Goal: Task Accomplishment & Management: Complete application form

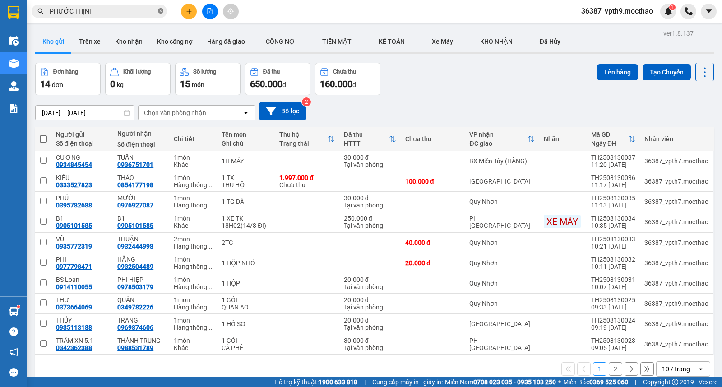
click at [160, 11] on icon "close-circle" at bounding box center [160, 10] width 5 height 5
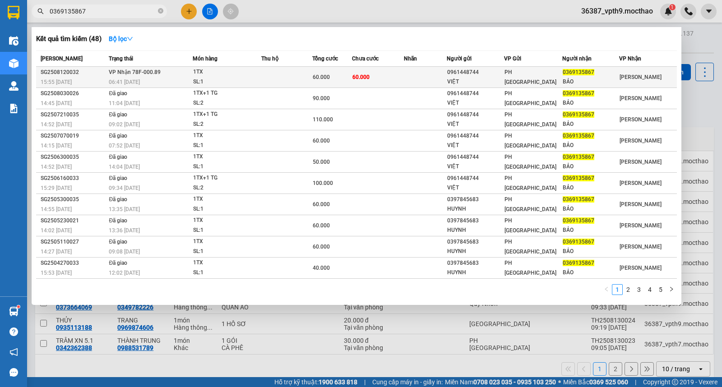
type input "0369135867"
click at [303, 71] on td at bounding box center [286, 77] width 51 height 21
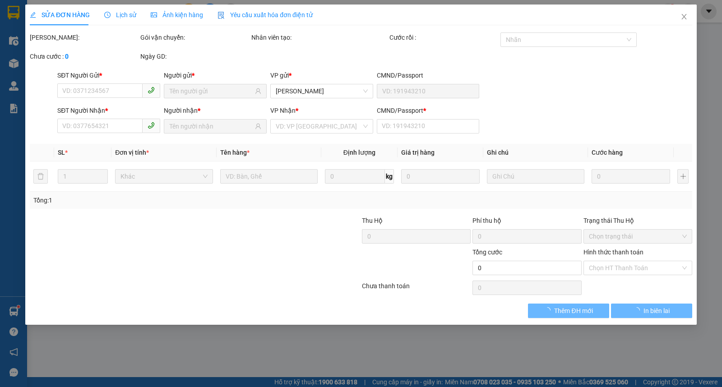
type input "0961448744"
type input "VIỆT"
type input "0369135867"
type input "BẢO"
type input "1"
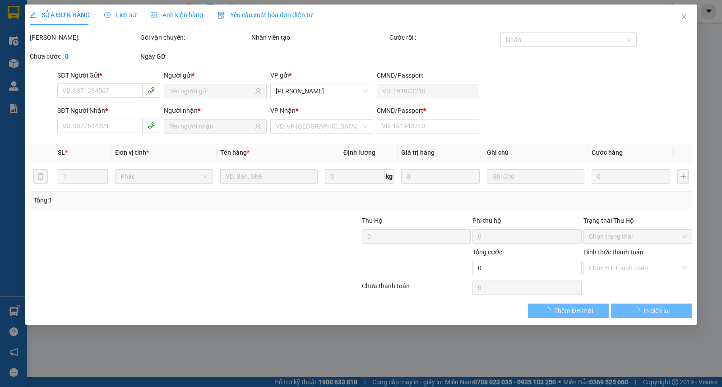
type input "60.000"
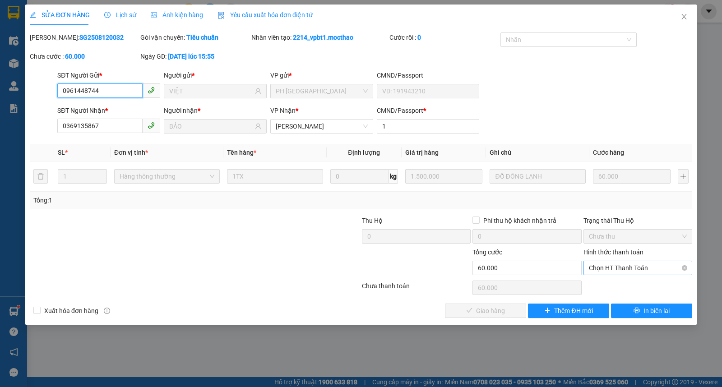
click at [639, 266] on span "Chọn HT Thanh Toán" at bounding box center [638, 268] width 98 height 14
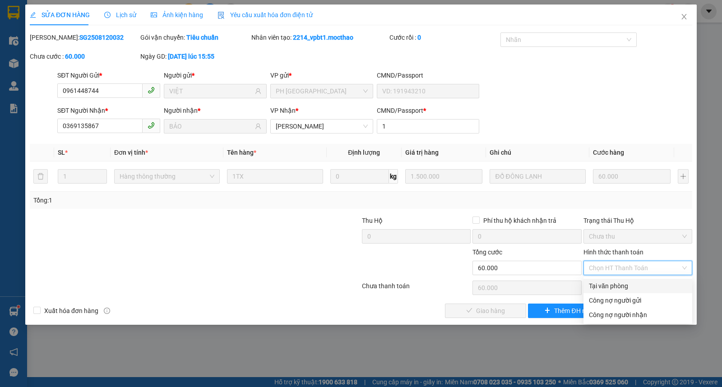
click at [599, 286] on div "Tại văn phòng" at bounding box center [638, 286] width 98 height 10
type input "0"
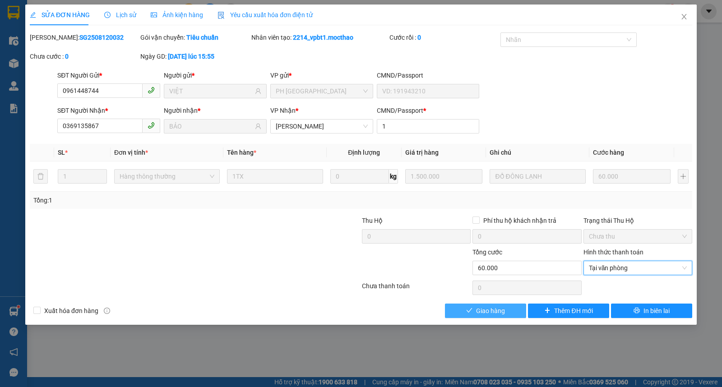
click at [504, 308] on span "Giao hàng" at bounding box center [490, 311] width 29 height 10
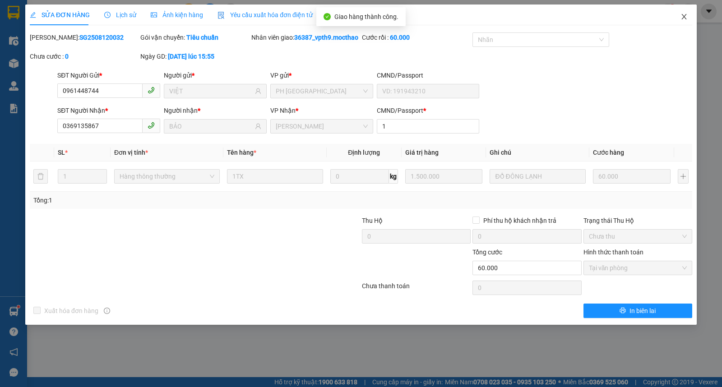
click at [685, 19] on icon "close" at bounding box center [684, 16] width 7 height 7
